Goal: Task Accomplishment & Management: Complete application form

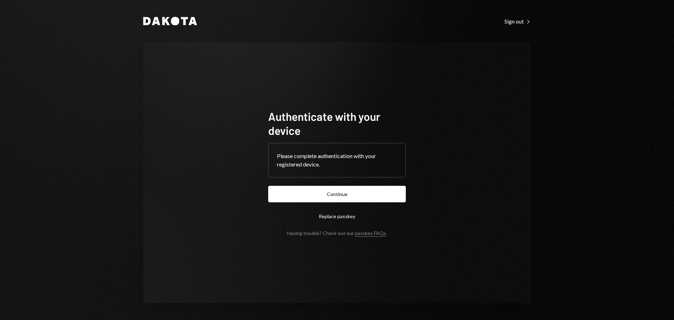
click at [364, 191] on button "Continue" at bounding box center [337, 194] width 138 height 17
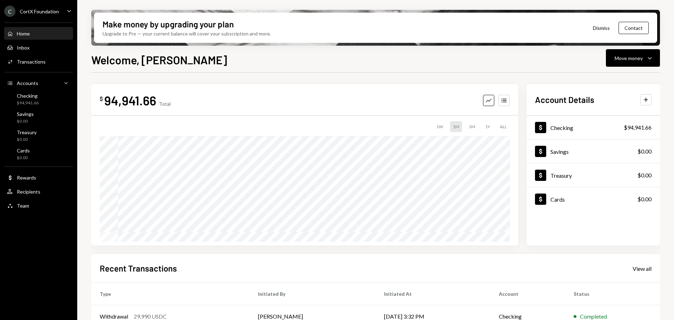
scroll to position [35, 0]
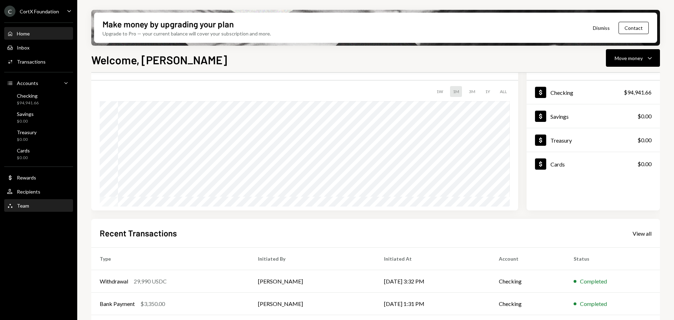
click at [17, 207] on div "Team Team" at bounding box center [18, 206] width 22 height 6
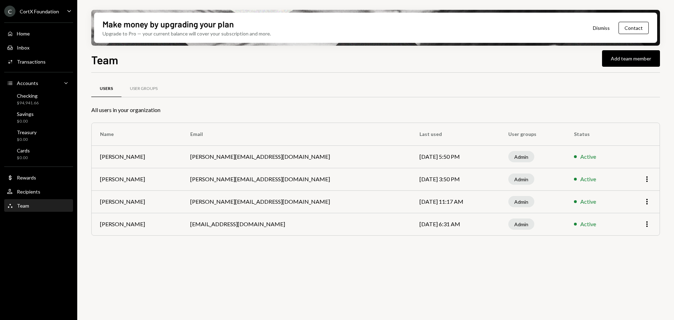
click at [623, 67] on div "Team Add team member Users User Groups All users in your organization Name Emai…" at bounding box center [375, 206] width 569 height 310
click at [620, 59] on button "Add team member" at bounding box center [631, 58] width 58 height 17
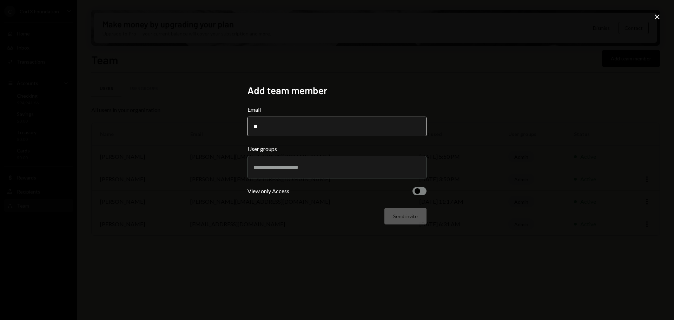
type input "*"
drag, startPoint x: 268, startPoint y: 125, endPoint x: 283, endPoint y: 128, distance: 14.7
click at [268, 125] on input "Email" at bounding box center [337, 127] width 179 height 20
paste input "**********"
type input "**********"
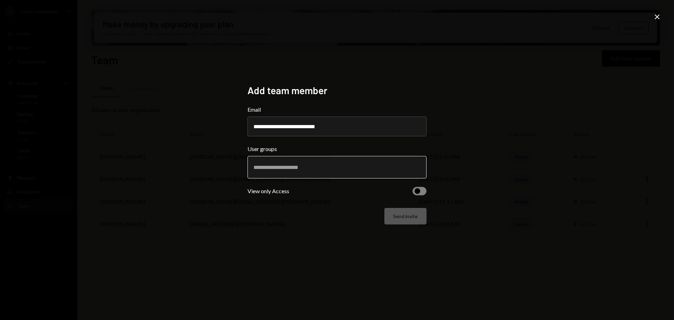
click at [343, 166] on input "text" at bounding box center [336, 167] width 167 height 6
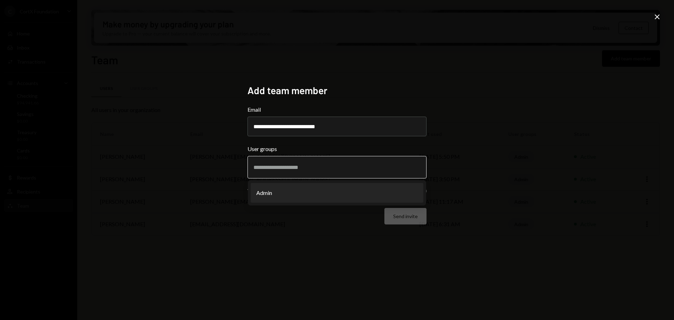
click at [307, 188] on li "Admin" at bounding box center [337, 193] width 173 height 20
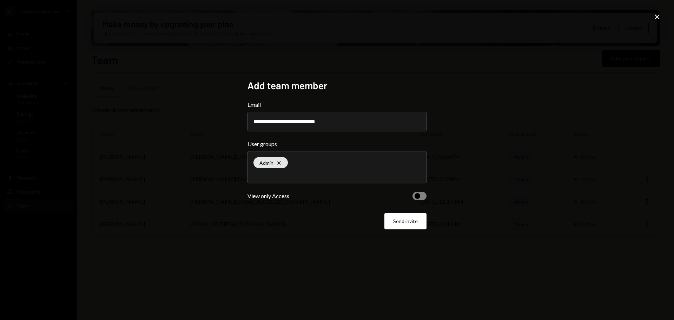
click at [267, 199] on div "View only Access" at bounding box center [269, 196] width 42 height 8
click at [419, 195] on span "button" at bounding box center [418, 196] width 6 height 6
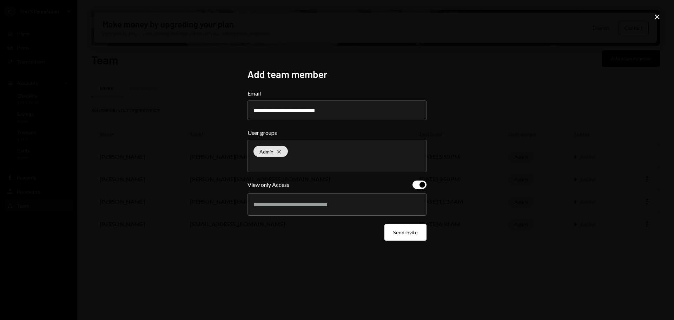
click at [290, 198] on div at bounding box center [336, 205] width 167 height 18
click at [281, 149] on icon "Cross" at bounding box center [279, 152] width 6 height 6
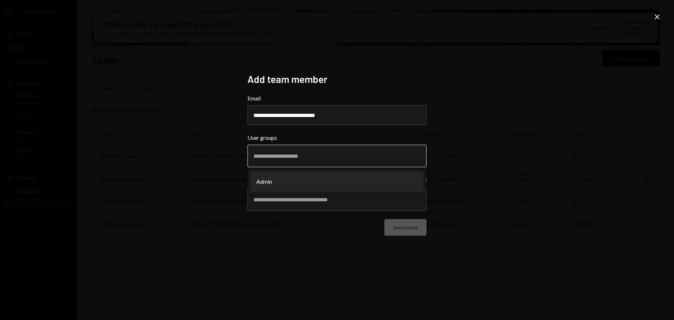
click at [274, 179] on li "Admin" at bounding box center [337, 182] width 173 height 20
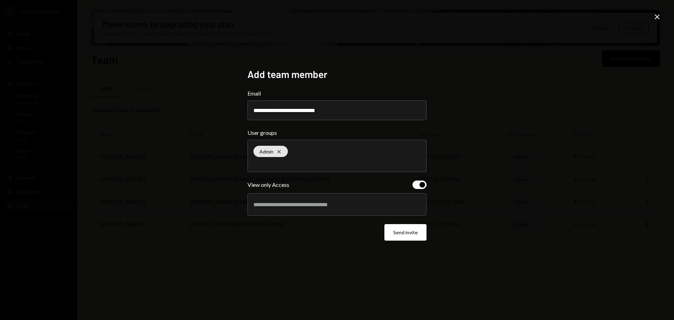
click at [217, 187] on div "**********" at bounding box center [337, 160] width 674 height 320
click at [269, 215] on div at bounding box center [337, 204] width 179 height 22
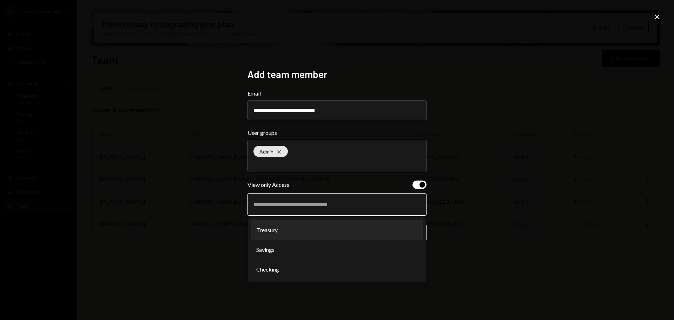
click at [281, 228] on li "Treasury" at bounding box center [337, 230] width 173 height 20
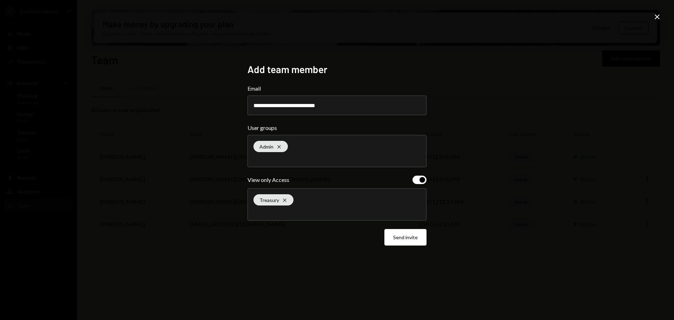
click at [389, 206] on div "Treasury Cross" at bounding box center [336, 205] width 167 height 32
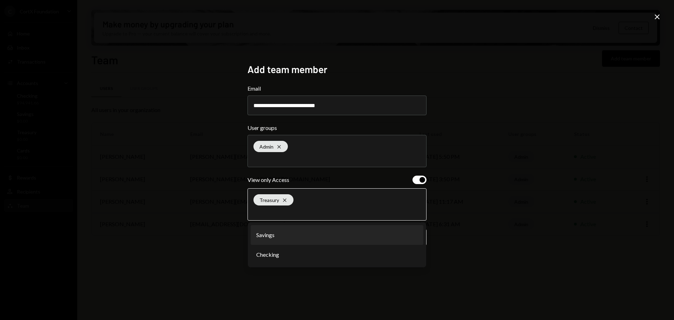
click at [298, 236] on li "Savings" at bounding box center [337, 235] width 173 height 20
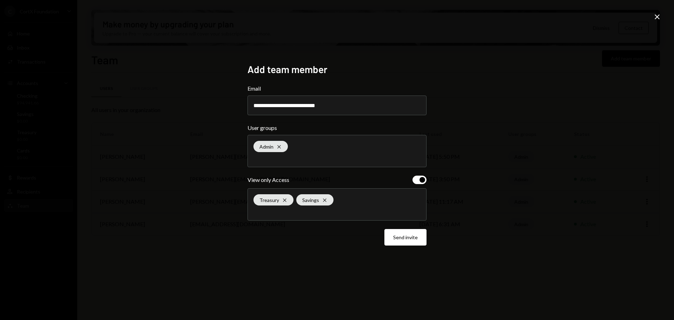
drag, startPoint x: 334, startPoint y: 206, endPoint x: 342, endPoint y: 208, distance: 7.4
click at [335, 206] on div "Treasury Cross Savings Cross" at bounding box center [336, 205] width 167 height 32
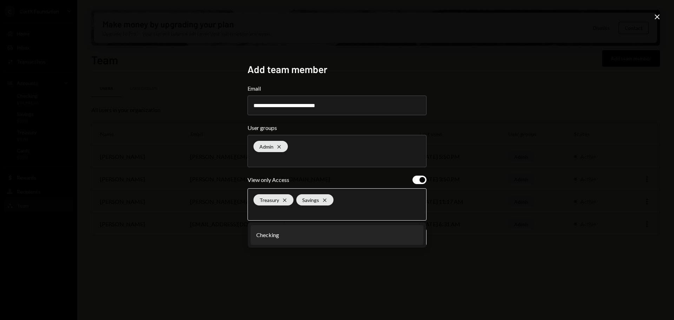
click at [331, 238] on li "Checking" at bounding box center [337, 235] width 173 height 20
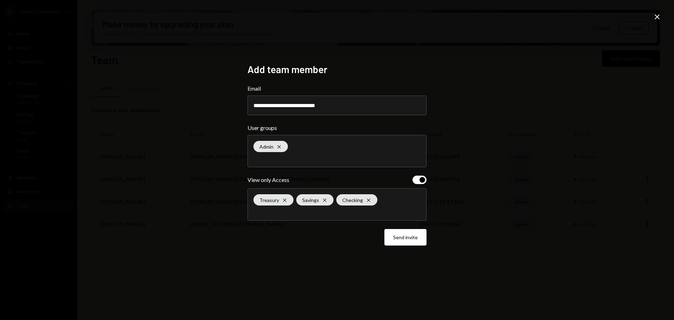
click at [172, 192] on div "**********" at bounding box center [337, 160] width 674 height 320
click at [278, 146] on icon "Cross" at bounding box center [279, 147] width 6 height 6
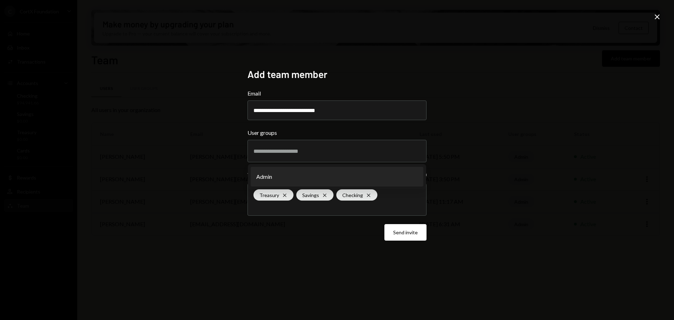
click at [454, 149] on div "**********" at bounding box center [337, 160] width 674 height 320
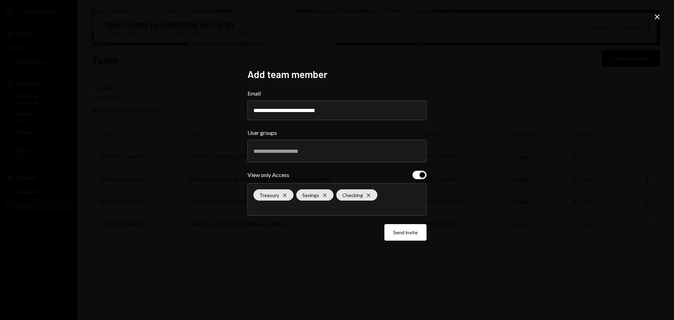
click at [409, 232] on button "Send invite" at bounding box center [405, 232] width 42 height 17
